Goal: Check status: Check status

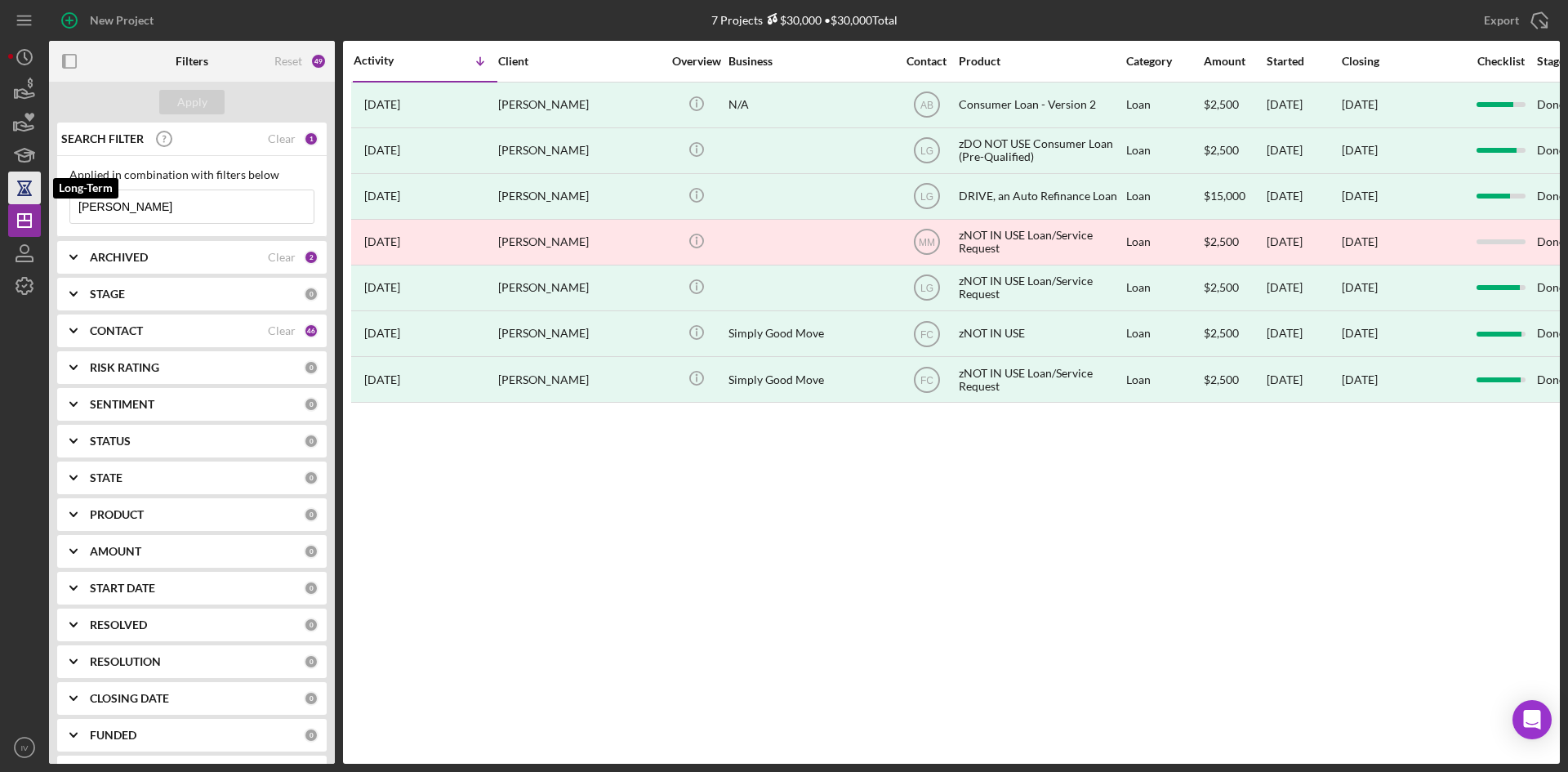
drag, startPoint x: 177, startPoint y: 216, endPoint x: 16, endPoint y: 196, distance: 162.2
click at [16, 196] on div "New Project 7 Projects $30,000 • $30,000 Total [PERSON_NAME] Export Icon/Export…" at bounding box center [784, 382] width 1552 height 764
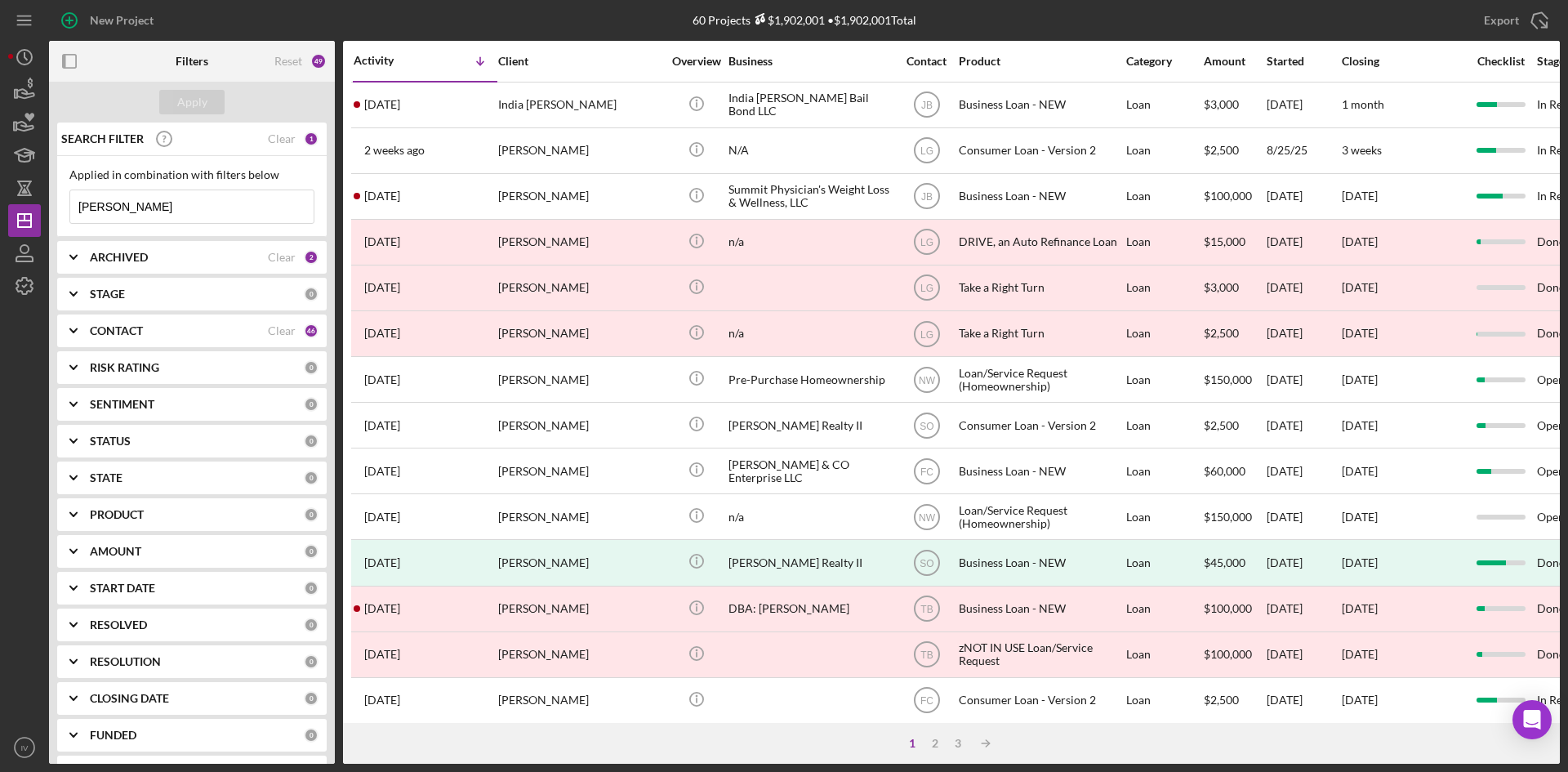
drag, startPoint x: 108, startPoint y: 207, endPoint x: -71, endPoint y: 185, distance: 180.3
click at [0, 185] on html "New Project 60 Projects $1,902,001 • $1,902,001 Total [PERSON_NAME] Export Icon…" at bounding box center [784, 386] width 1568 height 772
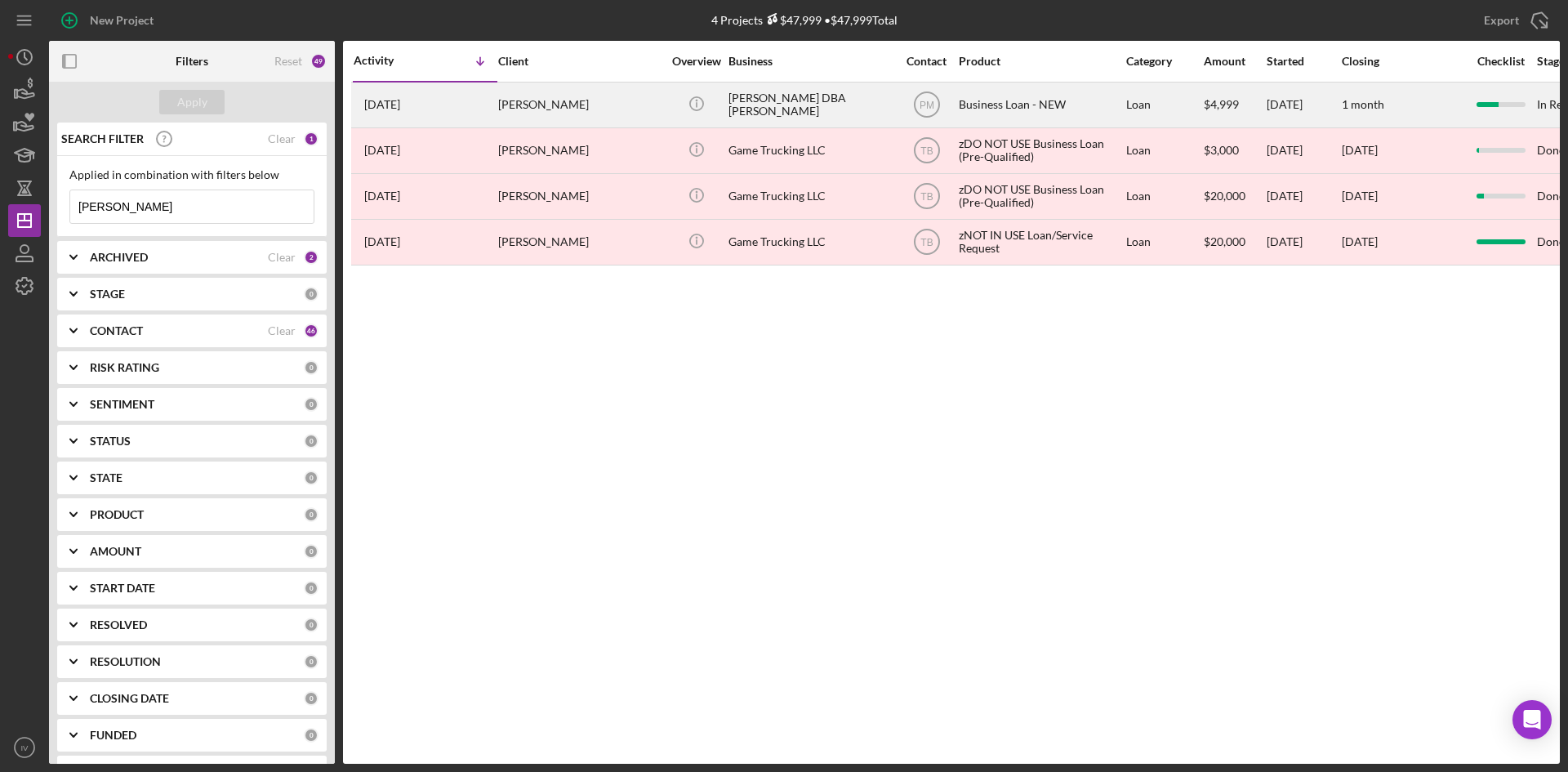
type input "[PERSON_NAME]"
click at [593, 113] on div "[PERSON_NAME]" at bounding box center [580, 105] width 164 height 43
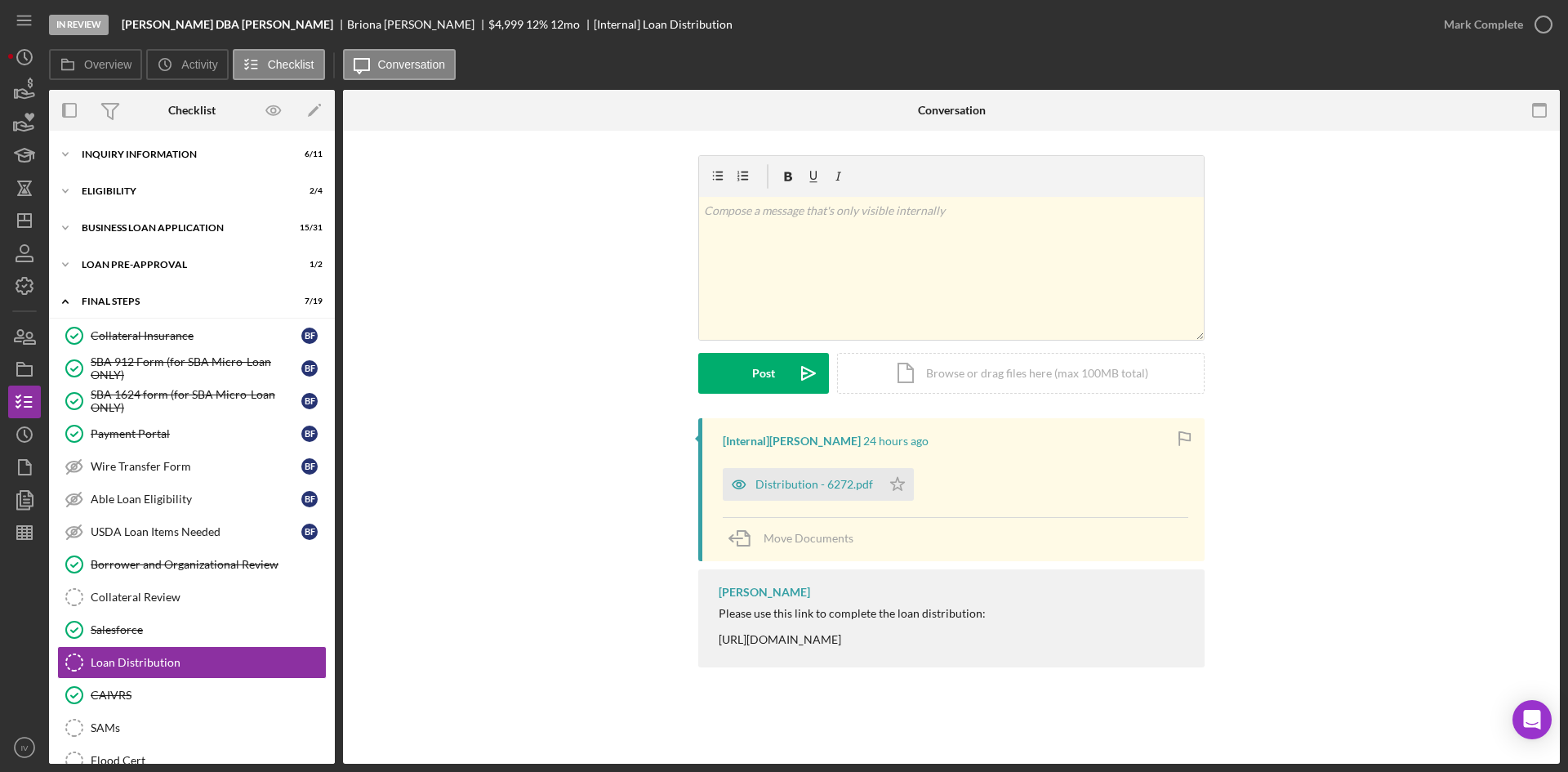
scroll to position [216, 0]
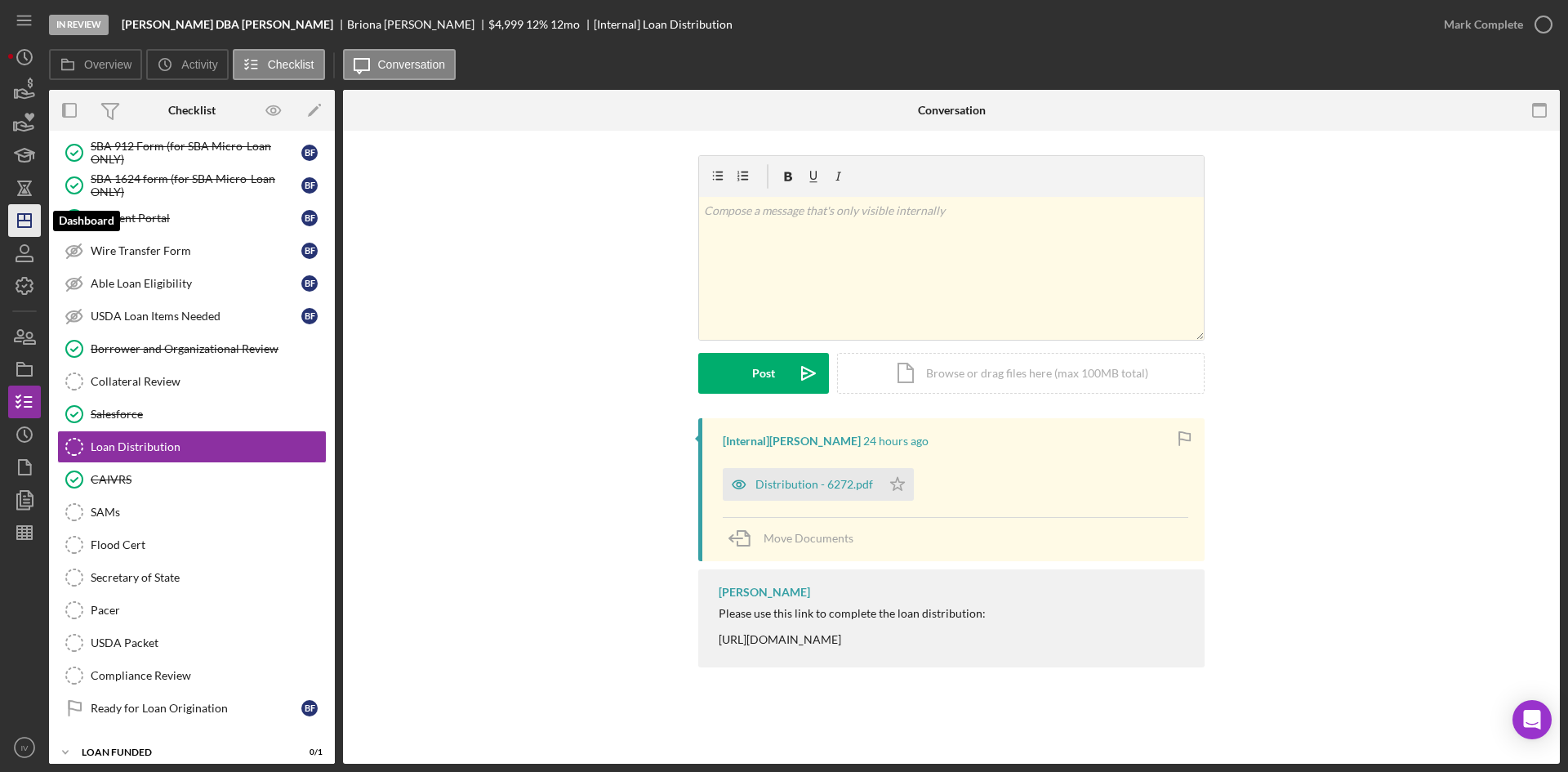
click at [28, 226] on icon "Icon/Dashboard" at bounding box center [24, 220] width 41 height 41
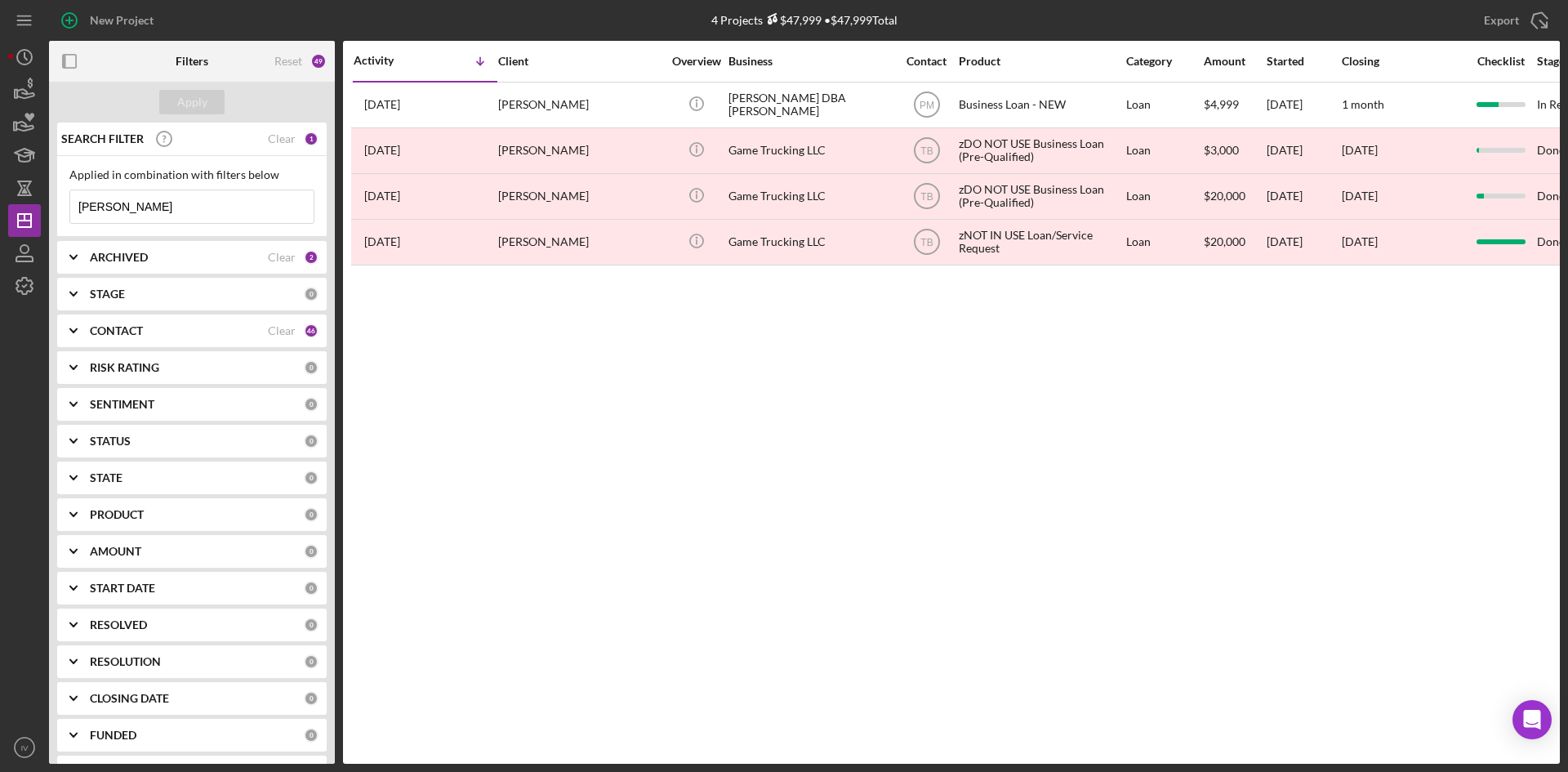
drag, startPoint x: 138, startPoint y: 209, endPoint x: 0, endPoint y: 203, distance: 138.1
click at [0, 203] on div "New Project 4 Projects $47,999 • $47,999 Total [PERSON_NAME] Export Icon/Export…" at bounding box center [784, 386] width 1568 height 772
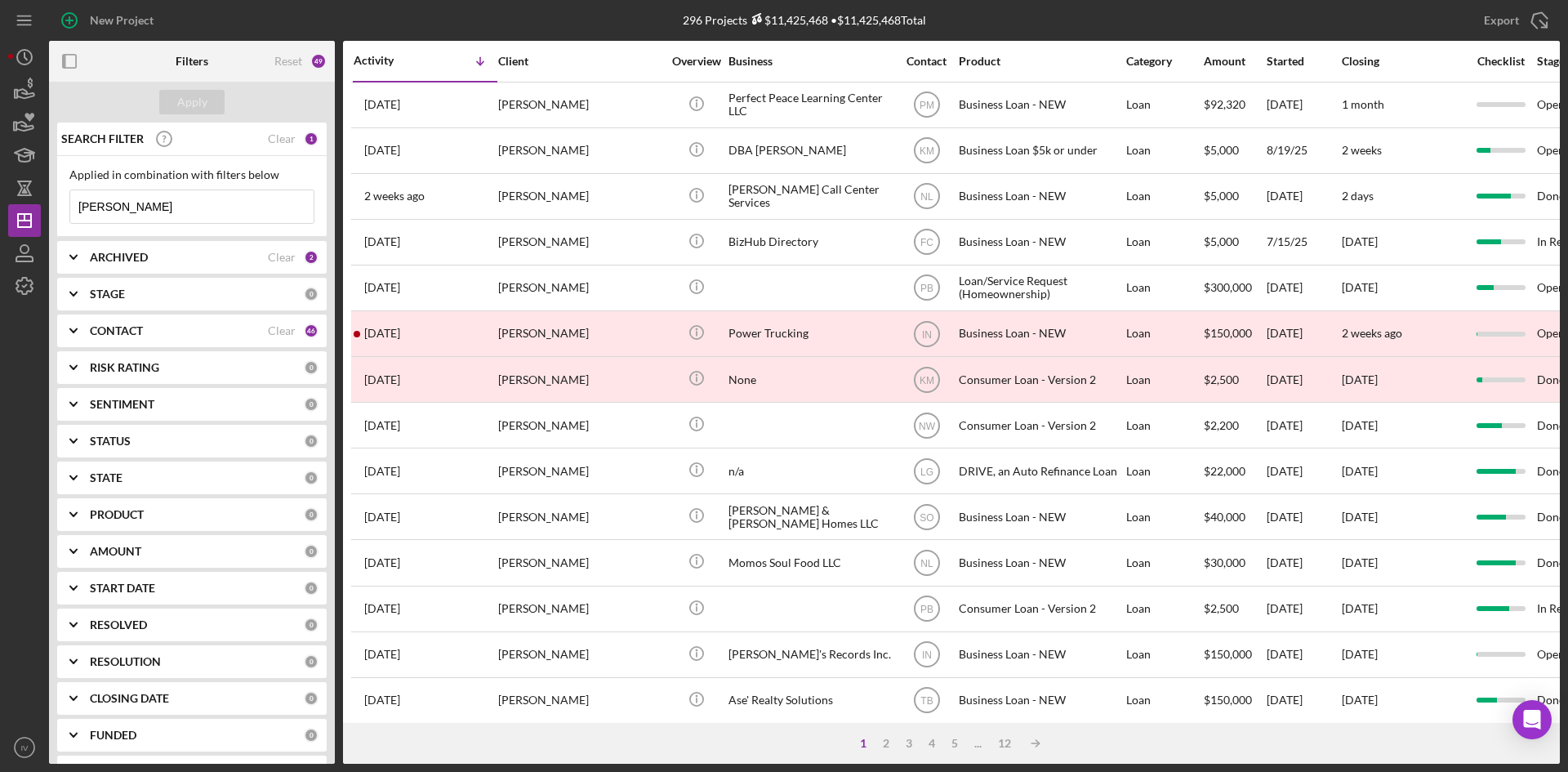
click at [211, 209] on input "[PERSON_NAME]" at bounding box center [191, 207] width 243 height 33
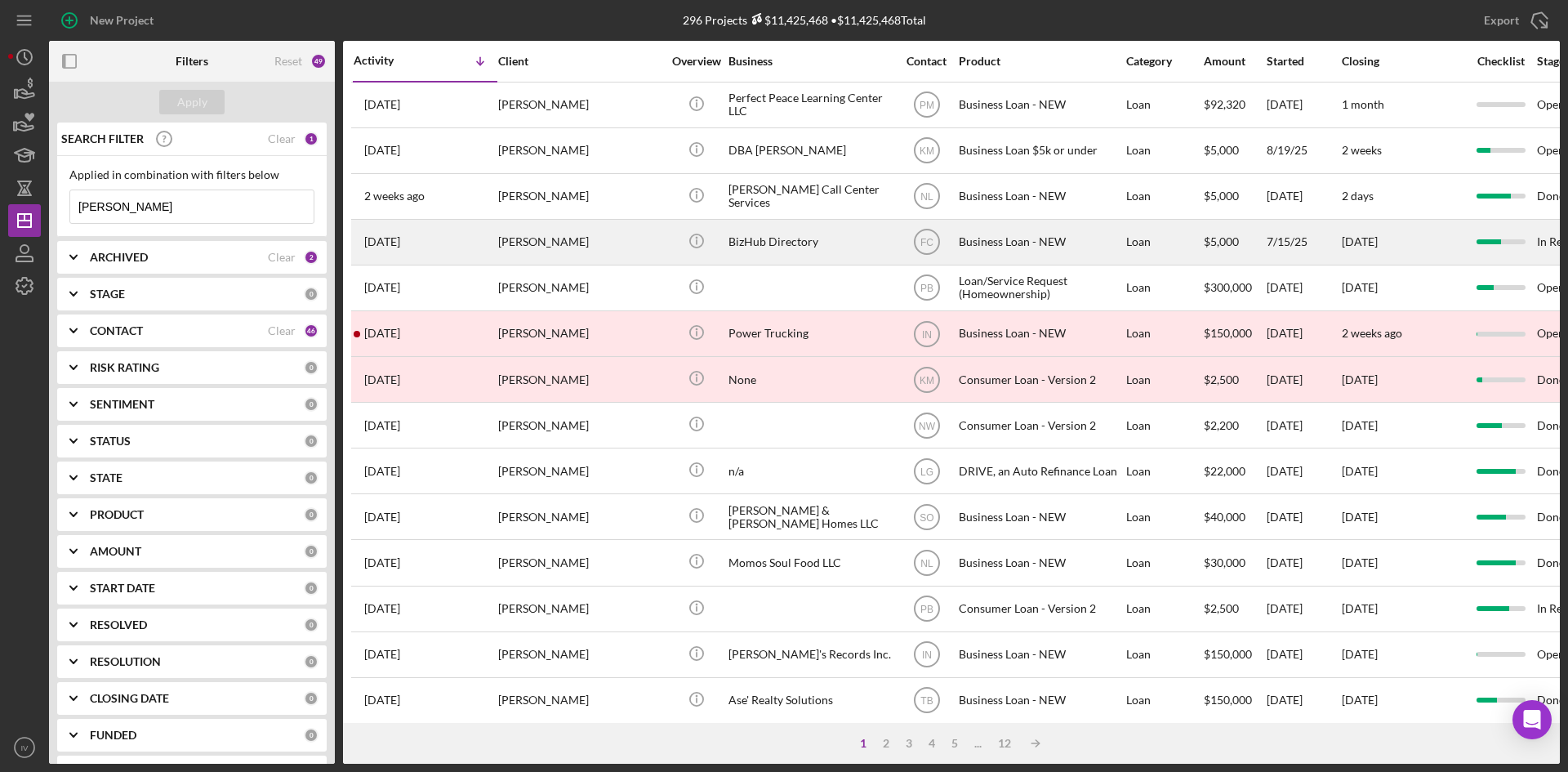
type input "[PERSON_NAME]"
click at [549, 243] on div "[PERSON_NAME]" at bounding box center [580, 242] width 164 height 43
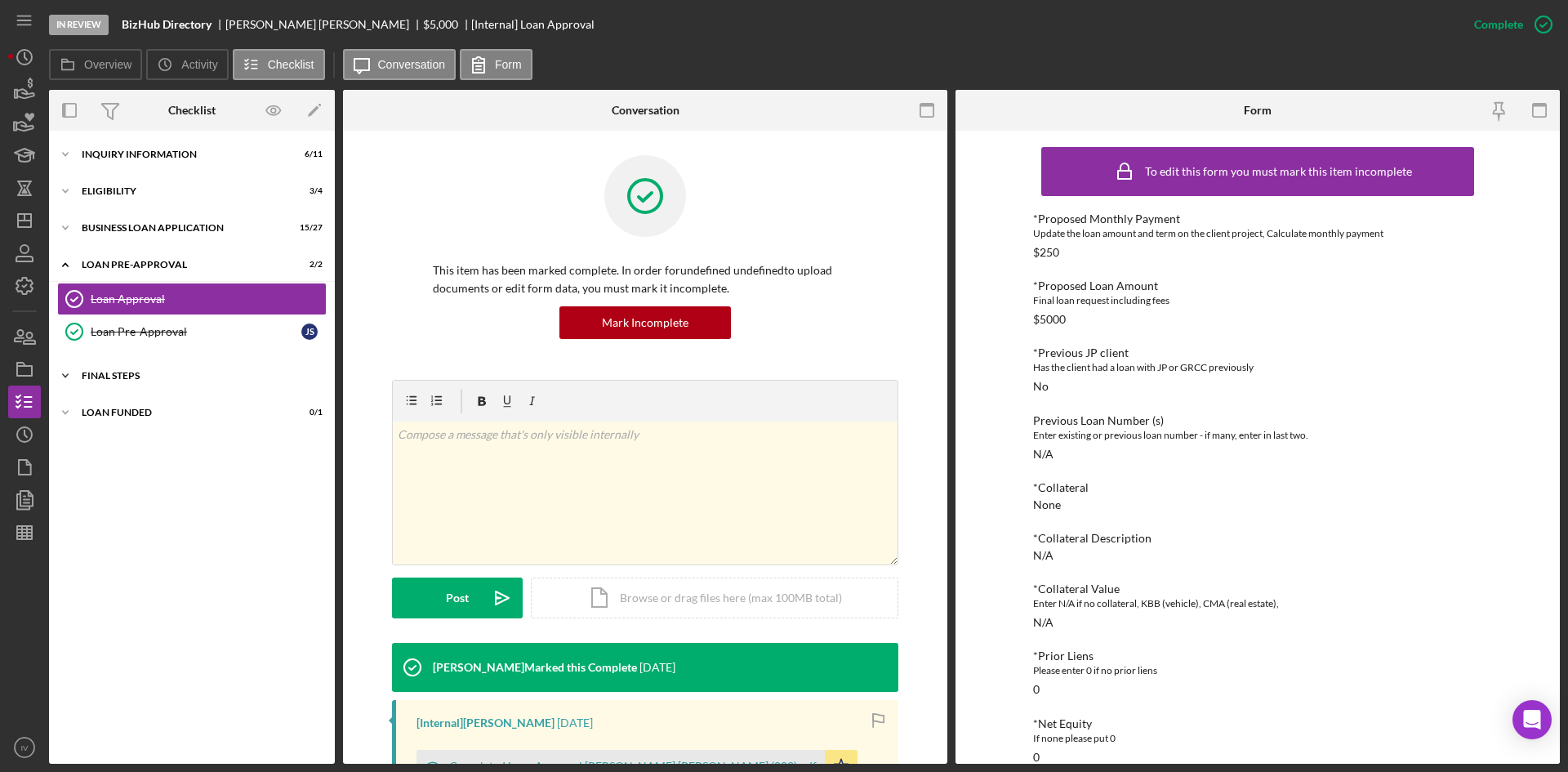
click at [72, 378] on icon "Icon/Expander" at bounding box center [66, 376] width 33 height 33
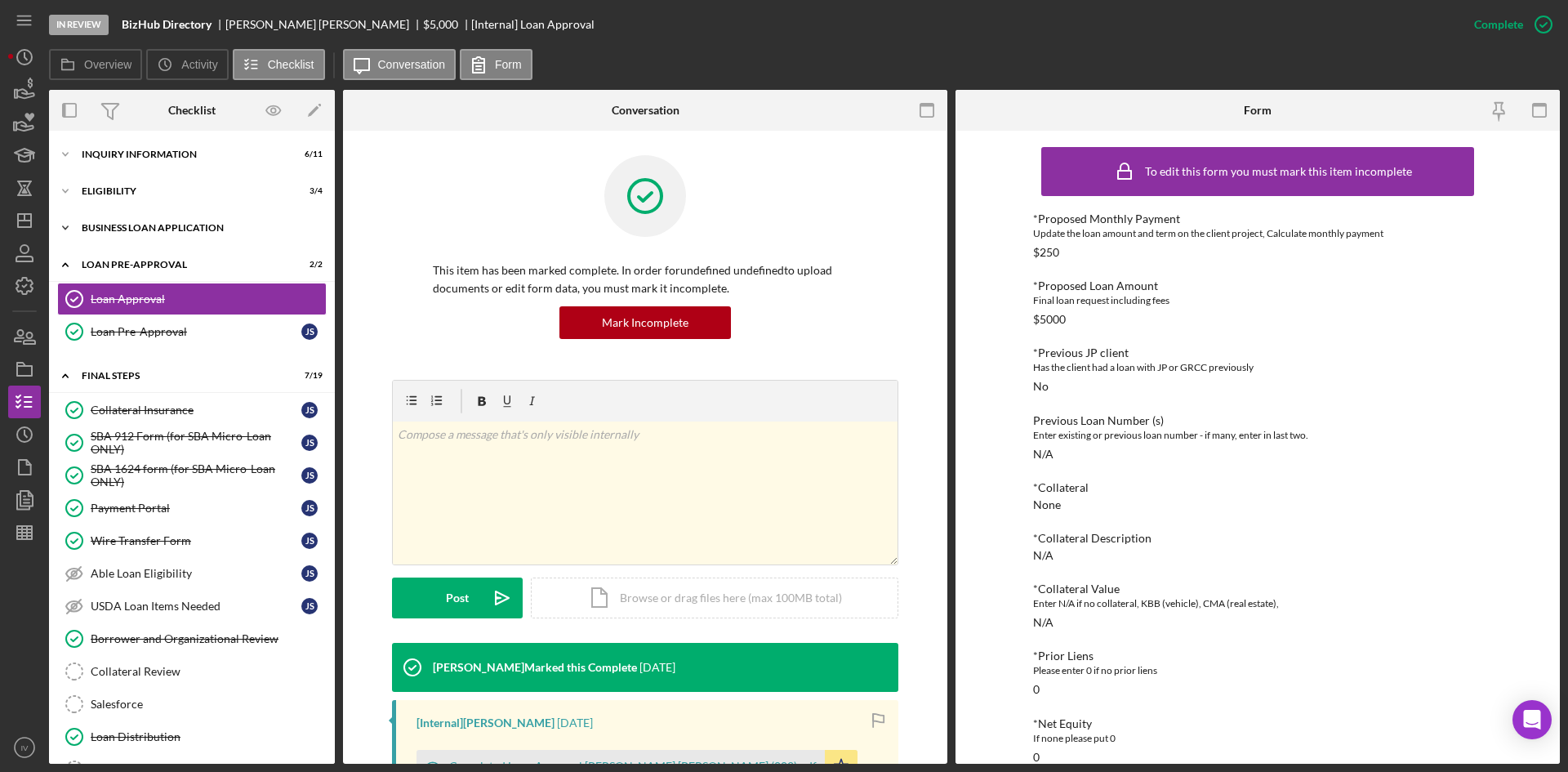
click at [72, 222] on icon "Icon/Expander" at bounding box center [66, 228] width 33 height 33
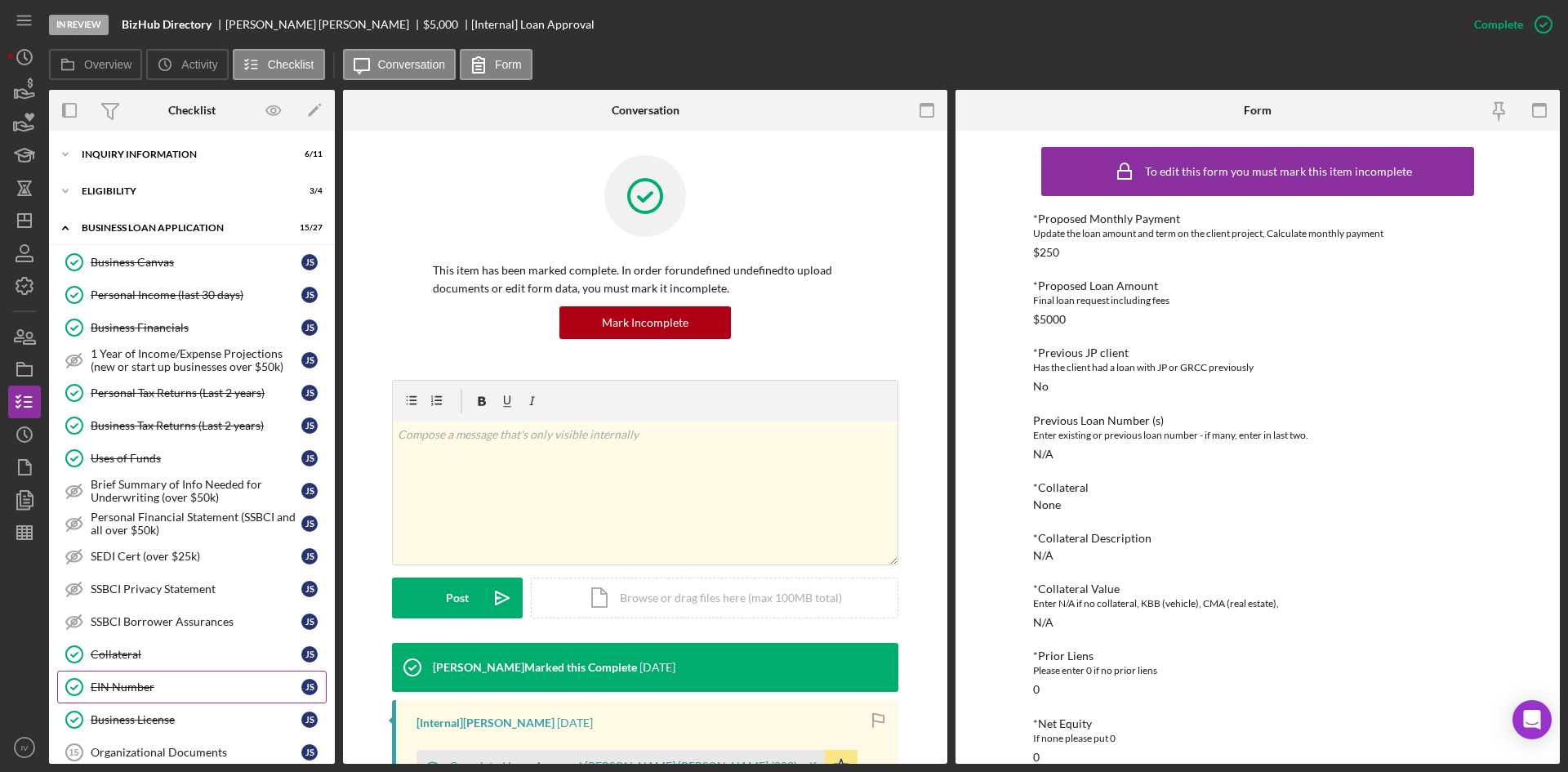
scroll to position [327, 0]
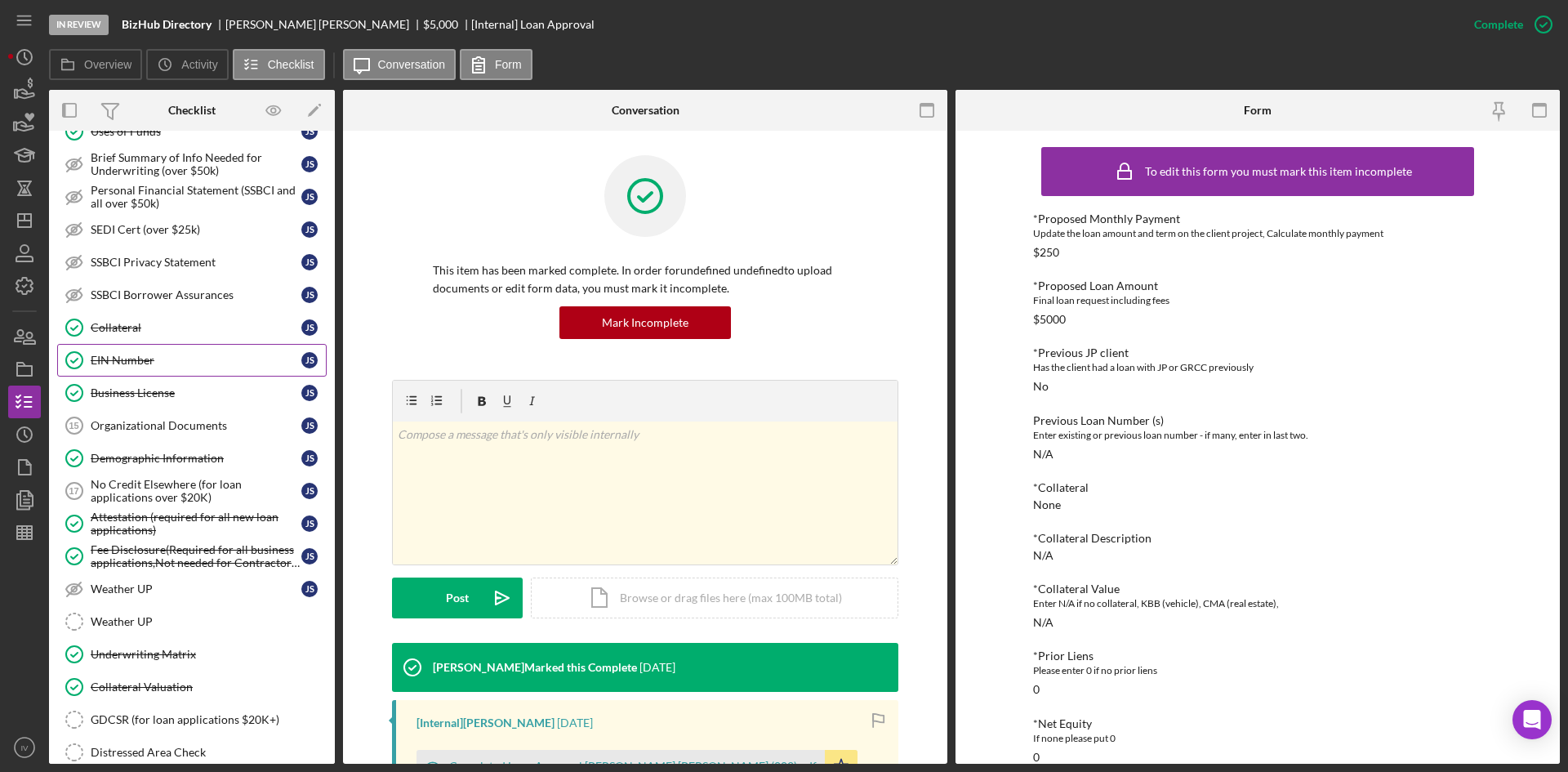
click at [149, 364] on div "EIN Number" at bounding box center [196, 360] width 211 height 13
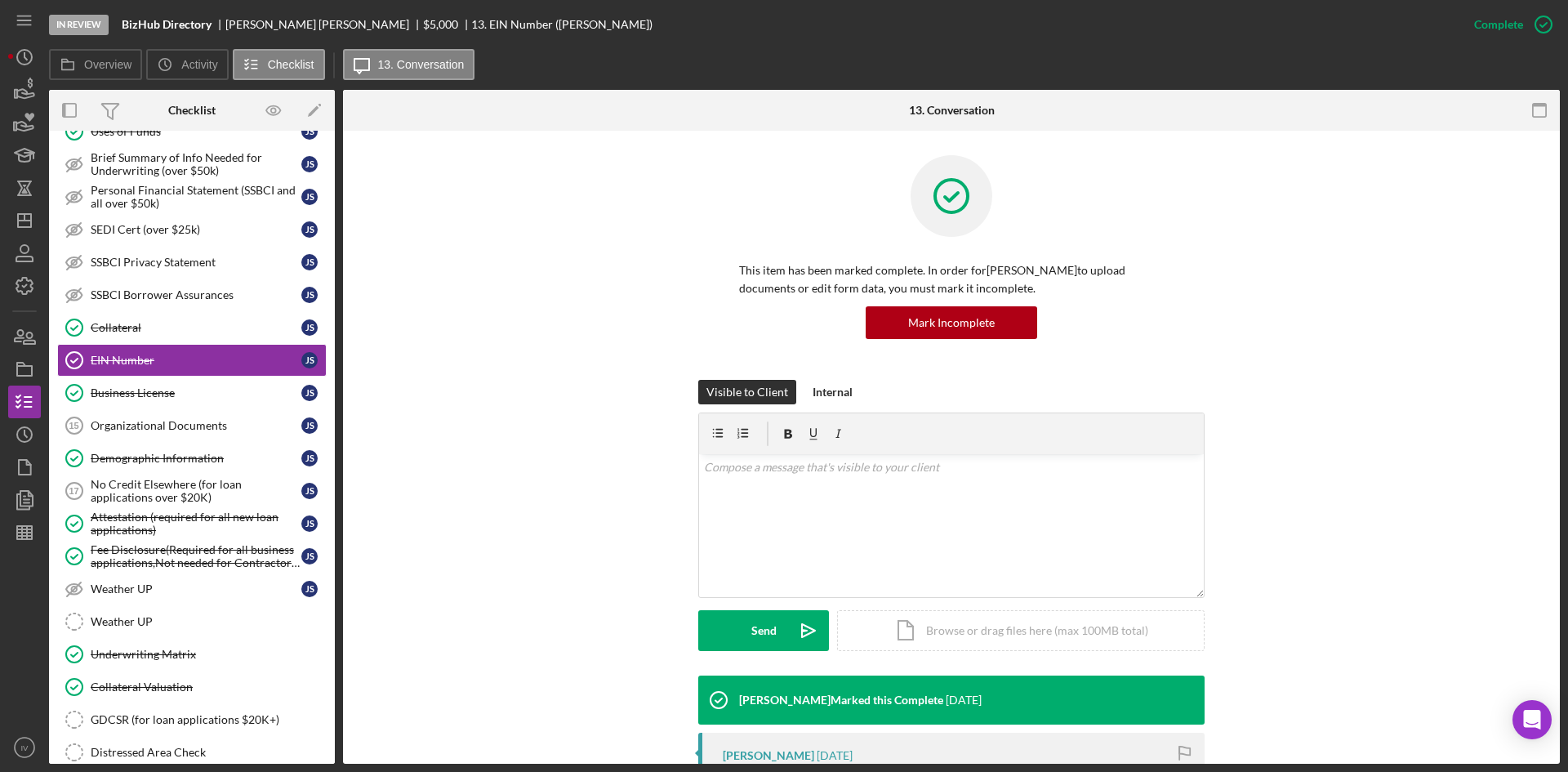
scroll to position [245, 0]
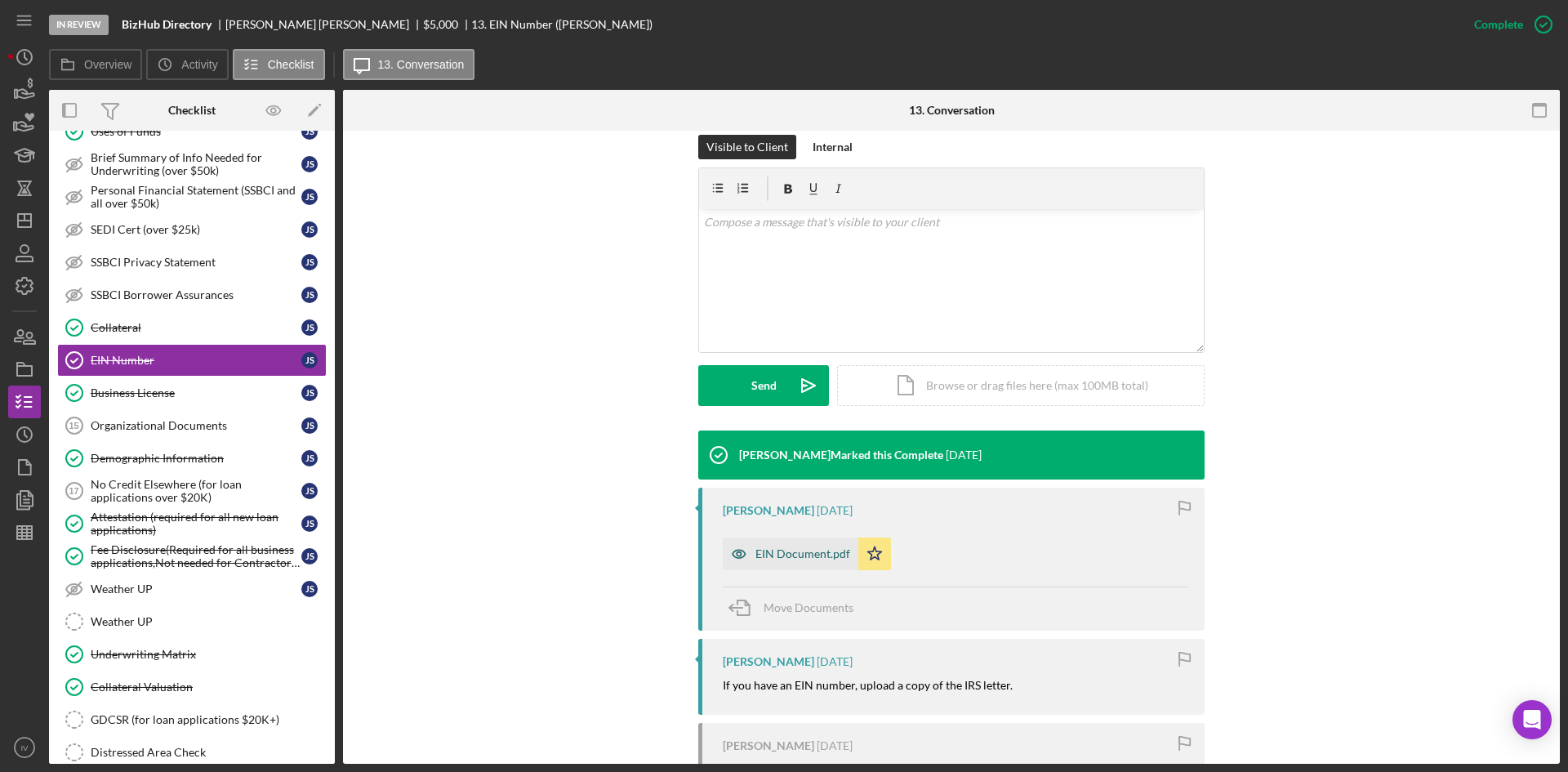
click at [800, 550] on div "EIN Document.pdf" at bounding box center [803, 553] width 95 height 13
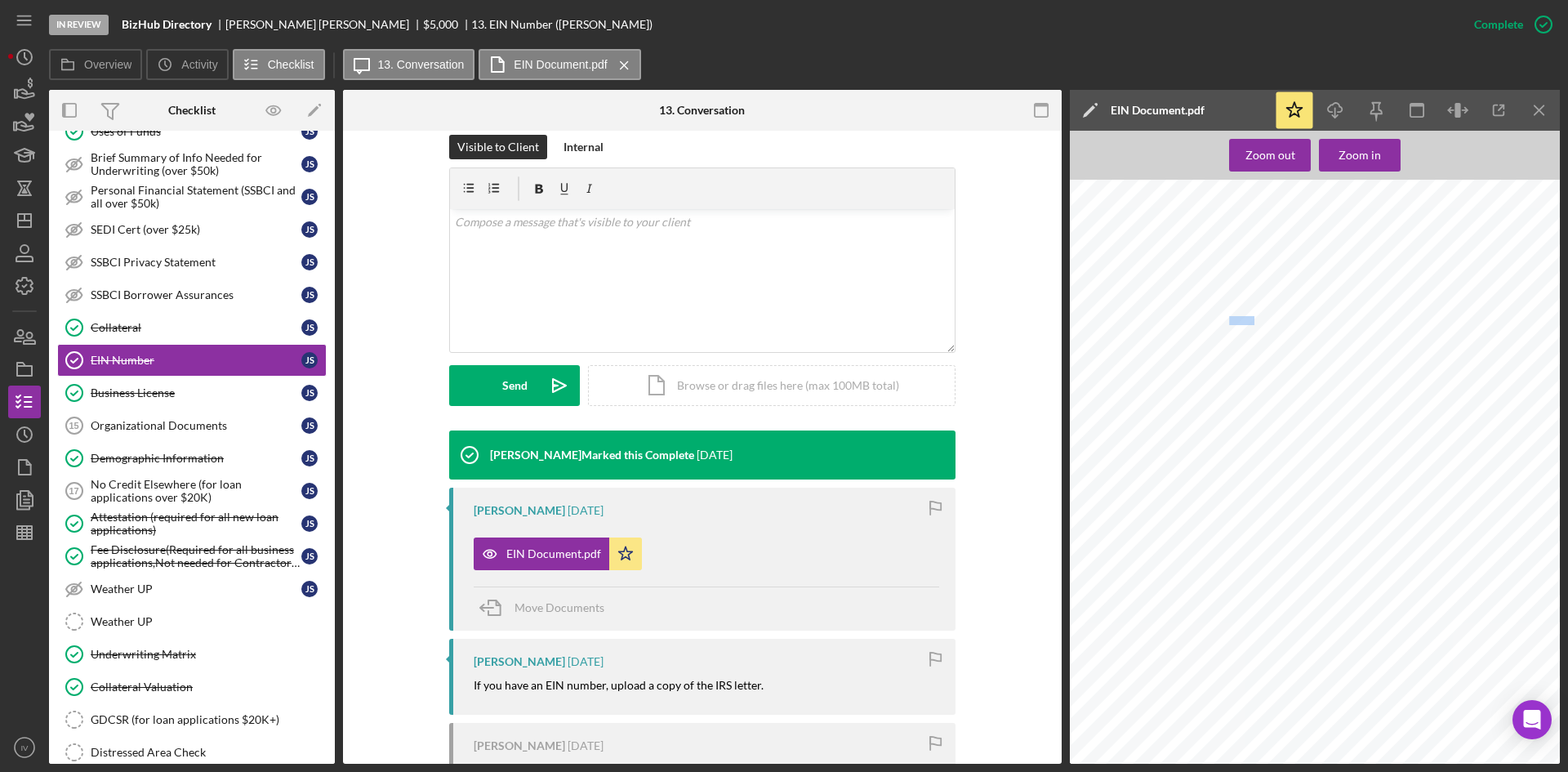
drag, startPoint x: 1248, startPoint y: 323, endPoint x: 1224, endPoint y: 319, distance: 24.3
click at [1224, 319] on span "BIZHUB DIRECTORY LLC" at bounding box center [1210, 320] width 101 height 8
drag, startPoint x: 1251, startPoint y: 323, endPoint x: 1232, endPoint y: 323, distance: 19.0
click at [1232, 323] on div "DEPARTMENT OF THE TREASURY INTERNAL REVENUE SERVICE [GEOGRAPHIC_DATA] [GEOGRAPH…" at bounding box center [1321, 504] width 500 height 647
drag, startPoint x: 1162, startPoint y: 320, endPoint x: 1209, endPoint y: 316, distance: 47.2
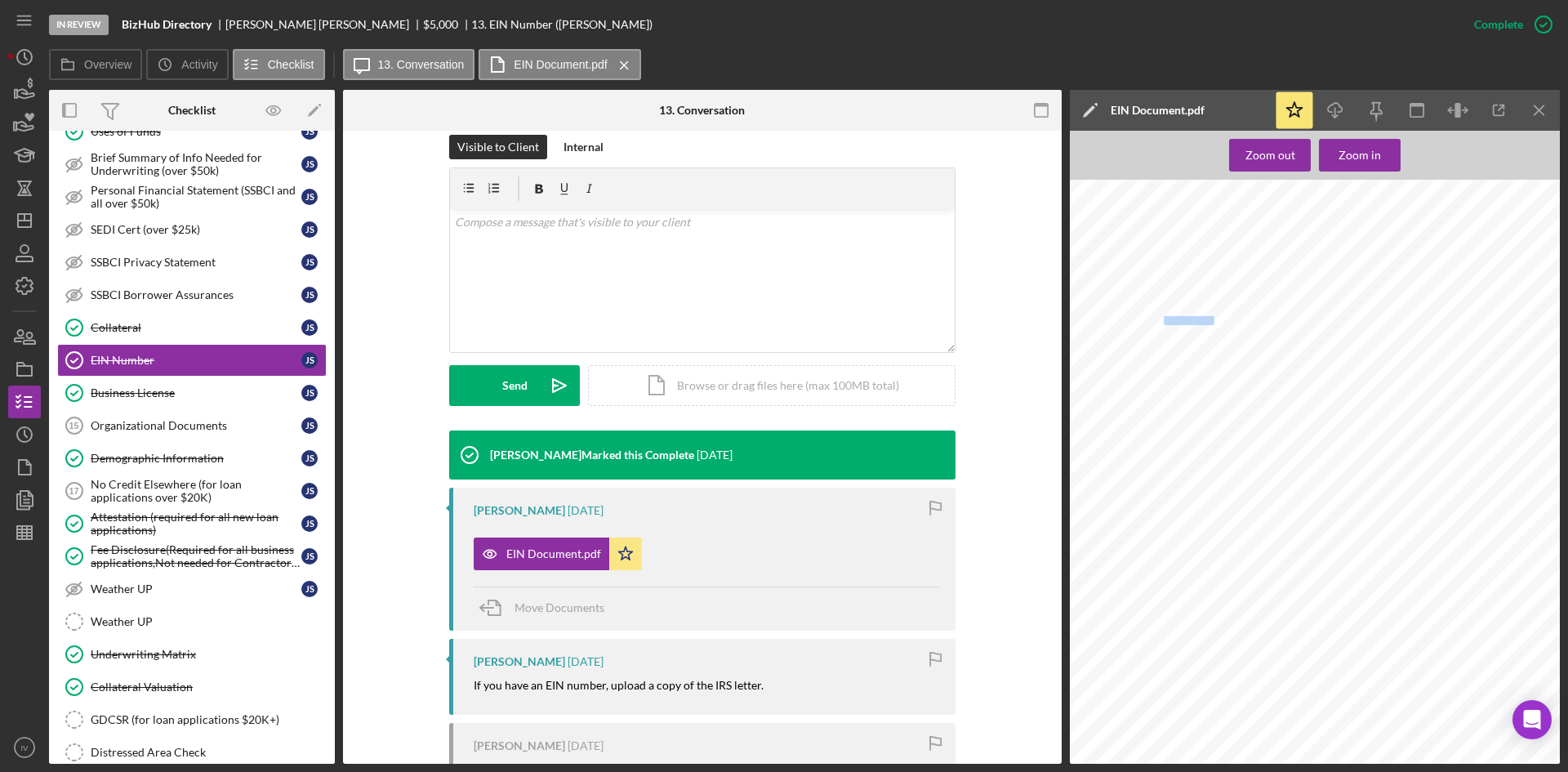
click at [1209, 317] on span "BIZHUB DIRECTORY LLC" at bounding box center [1210, 320] width 101 height 8
click at [1128, 328] on div "DEPARTMENT OF THE TREASURY INTERNAL REVENUE SERVICE [GEOGRAPHIC_DATA] [GEOGRAPH…" at bounding box center [1321, 504] width 500 height 647
drag, startPoint x: 1159, startPoint y: 320, endPoint x: 1189, endPoint y: 321, distance: 30.0
click at [1189, 321] on div "DEPARTMENT OF THE TREASURY INTERNAL REVENUE SERVICE [GEOGRAPHIC_DATA] [GEOGRAPH…" at bounding box center [1321, 504] width 500 height 647
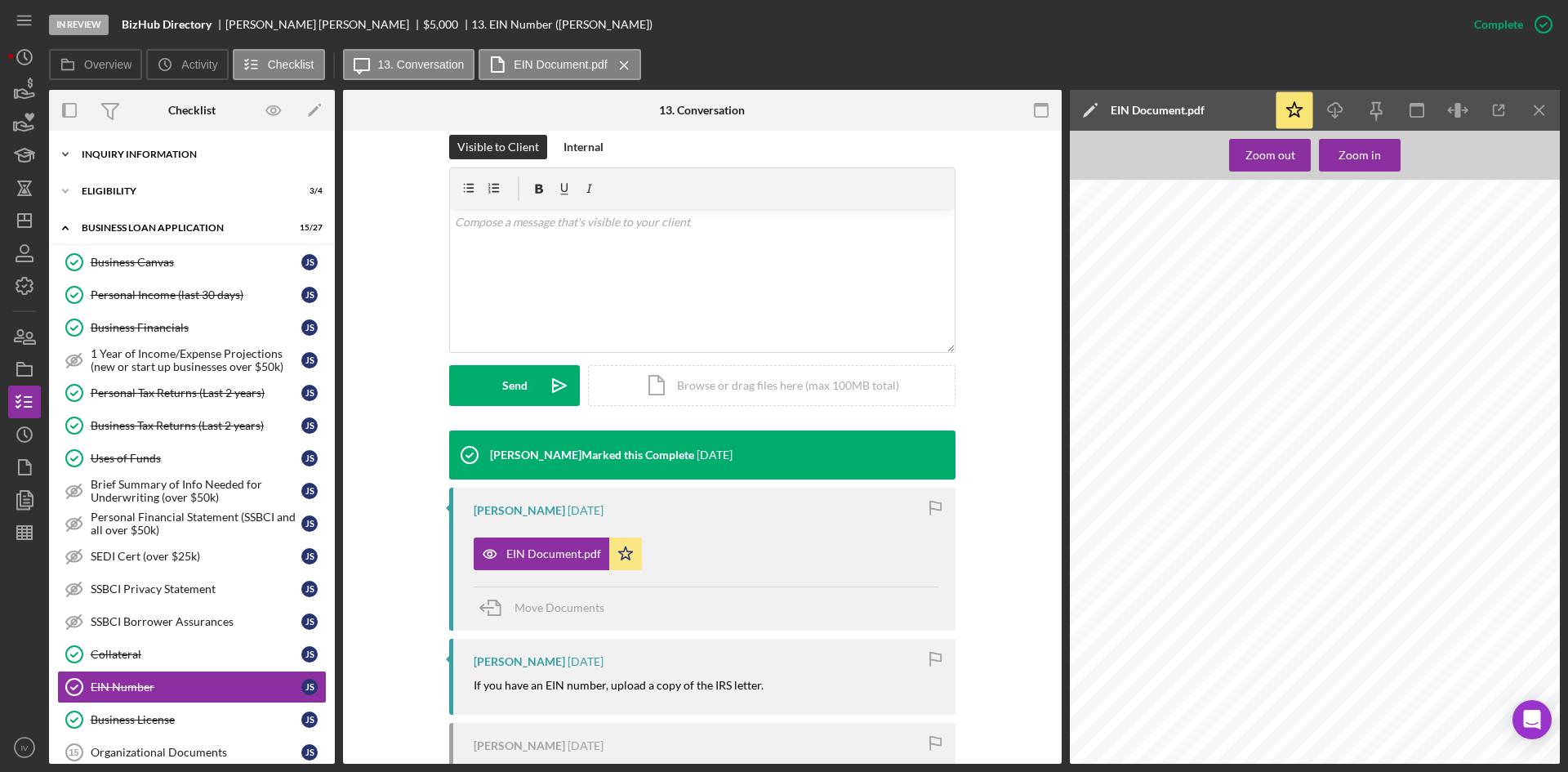
click at [145, 151] on div "INQUIRY INFORMATION" at bounding box center [197, 154] width 233 height 10
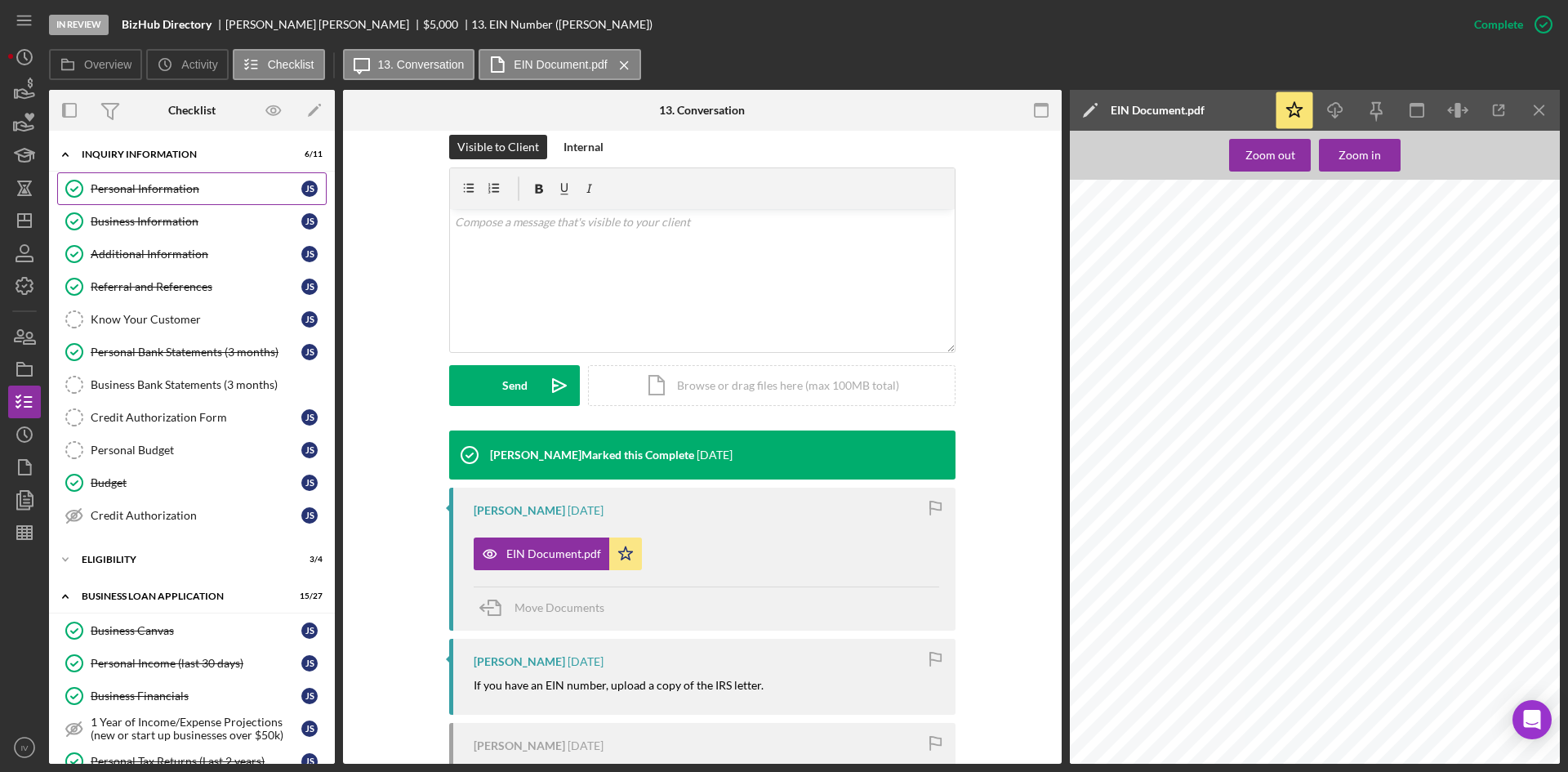
click at [191, 193] on div "Personal Information" at bounding box center [196, 189] width 211 height 13
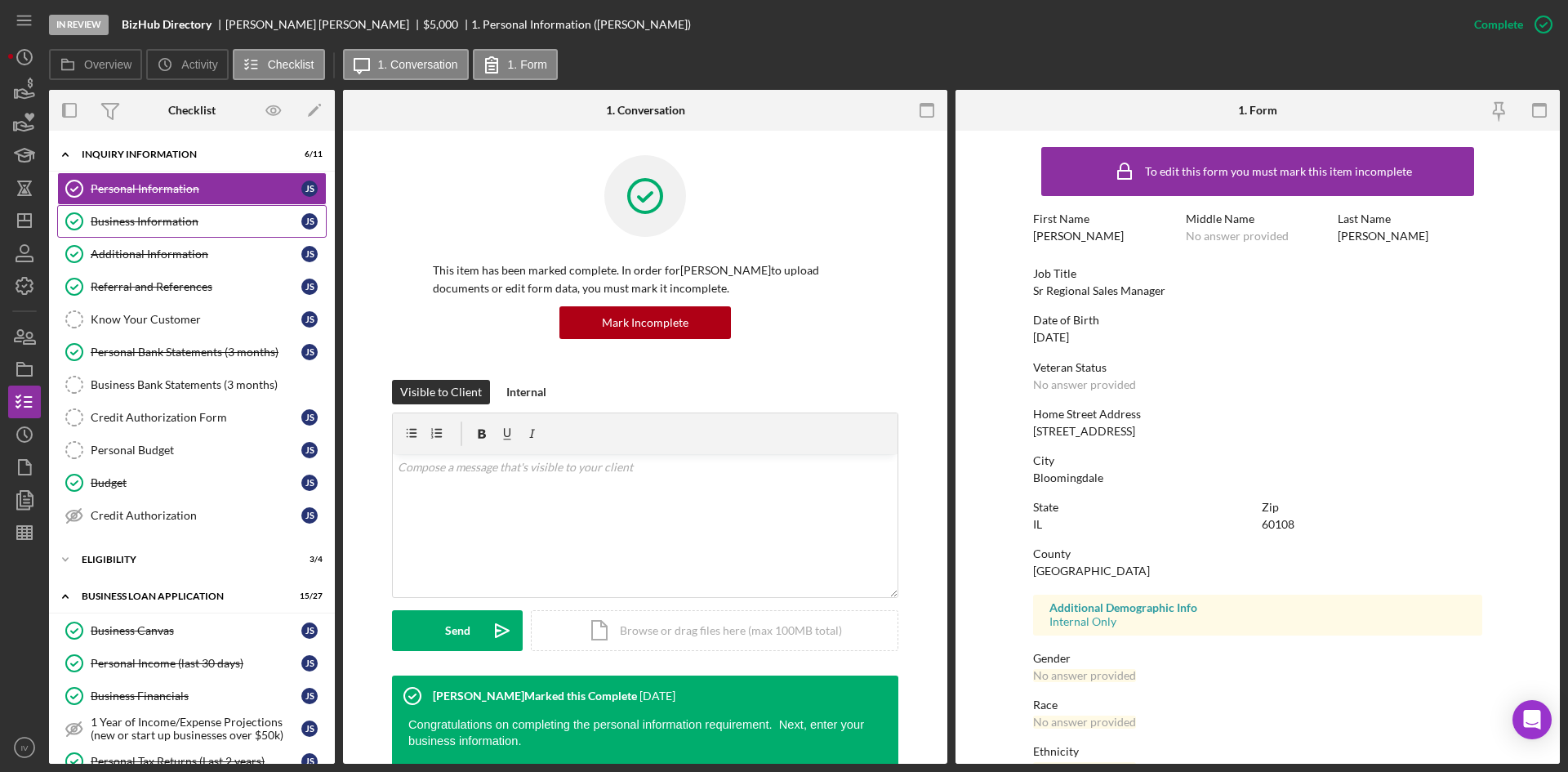
click at [185, 224] on div "Business Information" at bounding box center [196, 221] width 211 height 13
